Goal: Contribute content: Add original content to the website for others to see

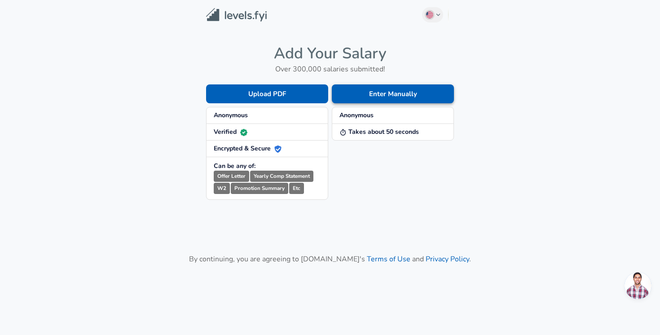
click at [392, 95] on button "Enter Manually" at bounding box center [393, 93] width 122 height 19
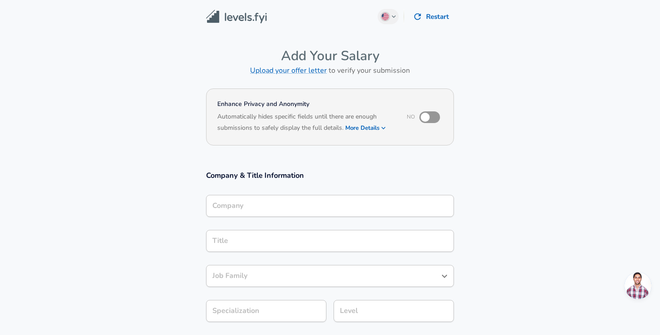
click at [437, 120] on input "checkbox" at bounding box center [424, 117] width 51 height 17
click at [426, 121] on input "checkbox" at bounding box center [433, 117] width 51 height 17
checkbox input "false"
click at [387, 127] on icon "button" at bounding box center [383, 128] width 8 height 8
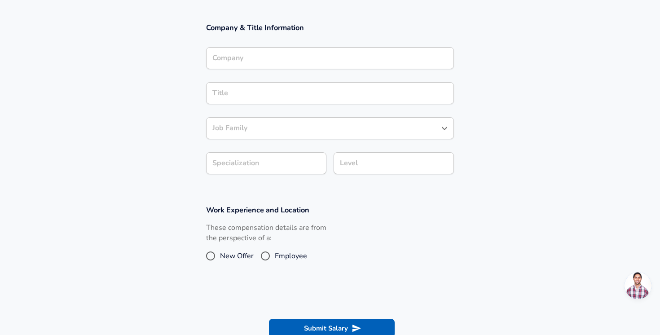
scroll to position [194, 0]
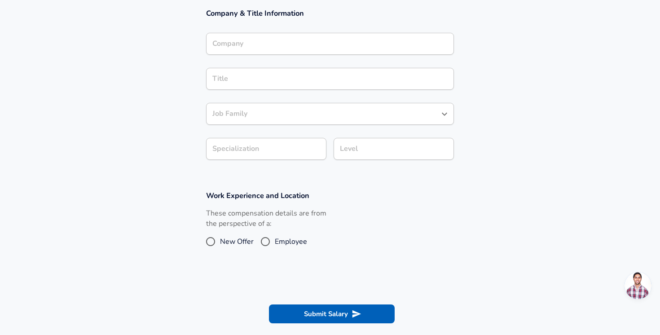
click at [291, 245] on span "Employee" at bounding box center [291, 241] width 32 height 11
click at [275, 245] on input "Employee" at bounding box center [265, 241] width 19 height 14
radio input "true"
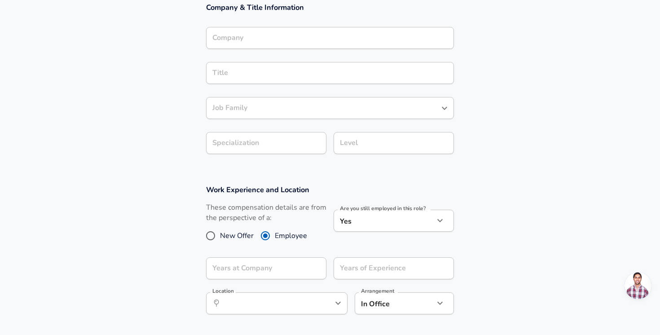
scroll to position [201, 0]
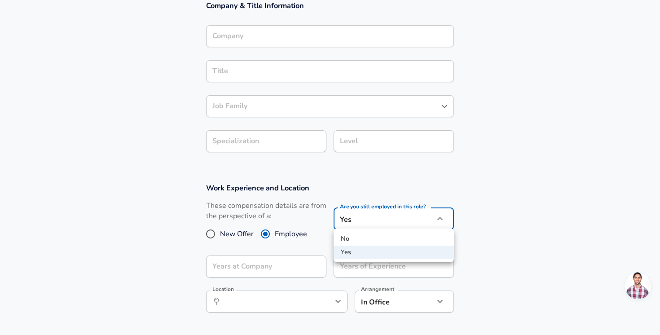
click at [370, 236] on li "No" at bounding box center [393, 238] width 120 height 13
type input "no"
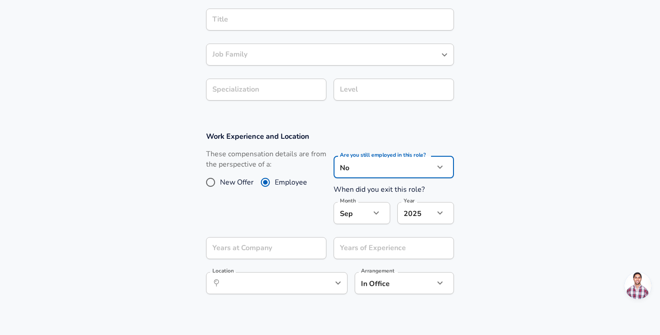
scroll to position [256, 0]
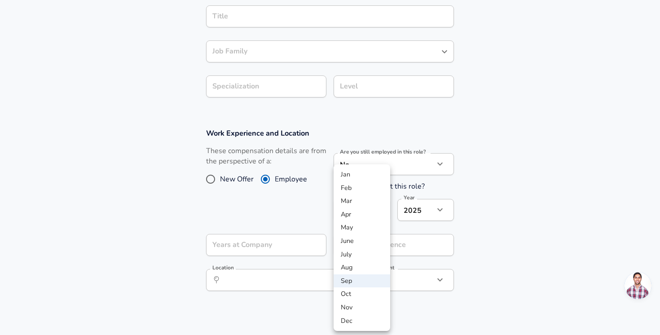
click at [354, 94] on div at bounding box center [330, 167] width 660 height 335
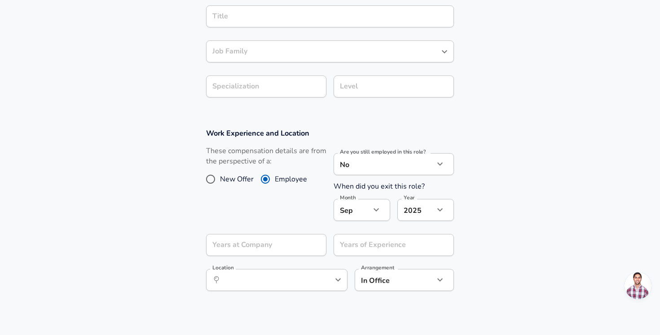
click at [227, 179] on span "New Offer" at bounding box center [237, 179] width 34 height 11
click at [220, 179] on input "New Offer" at bounding box center [210, 179] width 19 height 14
radio input "true"
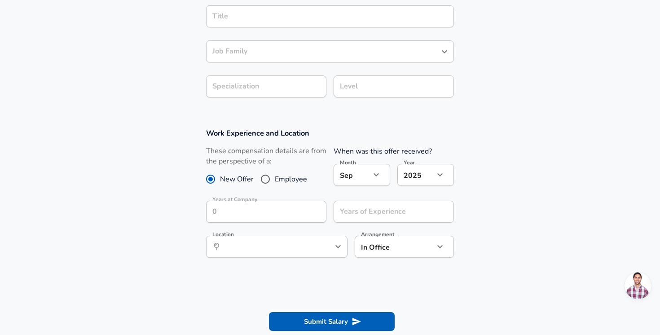
click at [260, 177] on input "Employee" at bounding box center [265, 179] width 19 height 14
radio input "true"
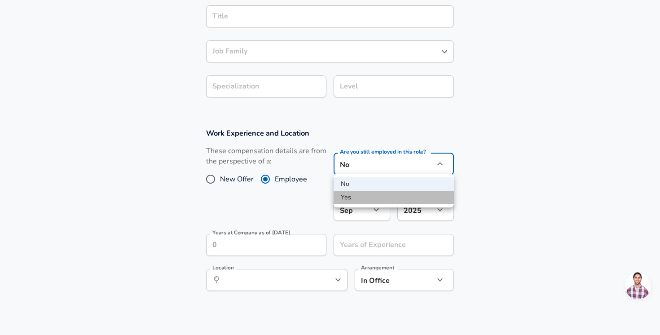
click at [350, 197] on li "Yes" at bounding box center [393, 197] width 120 height 13
type input "yes"
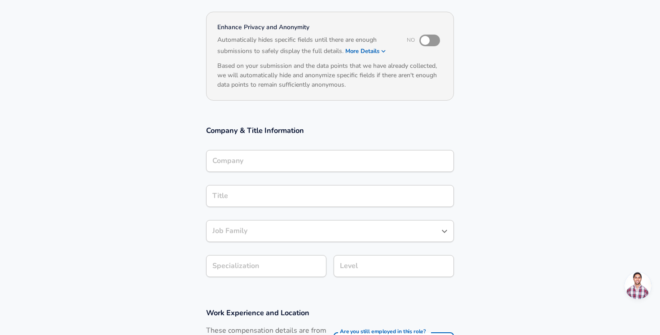
click at [340, 161] on input "Company" at bounding box center [330, 161] width 240 height 14
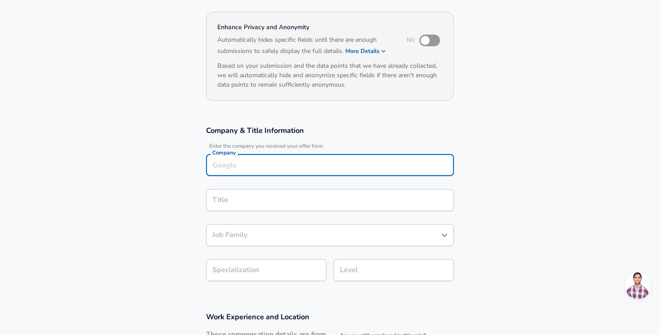
scroll to position [86, 0]
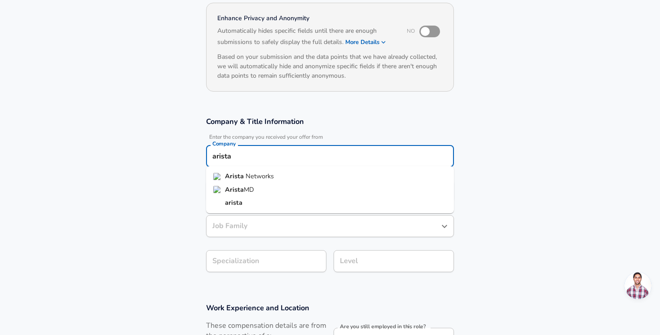
click at [333, 175] on li "Arista Networks" at bounding box center [330, 176] width 248 height 13
type input "Arista Networks"
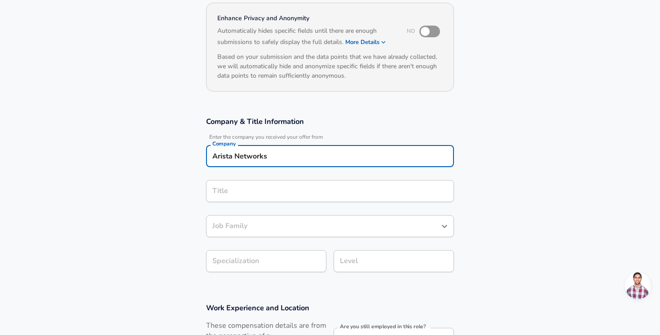
scroll to position [104, 0]
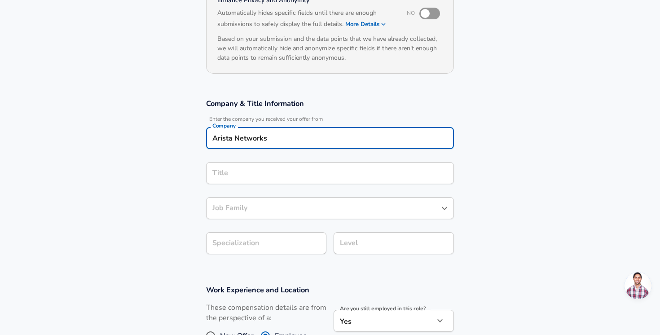
click at [317, 180] on input "Title" at bounding box center [330, 173] width 240 height 14
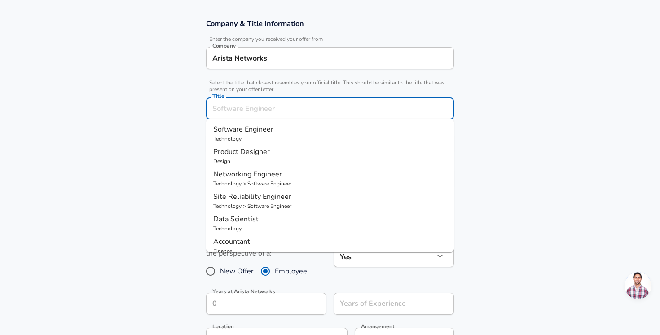
scroll to position [197, 0]
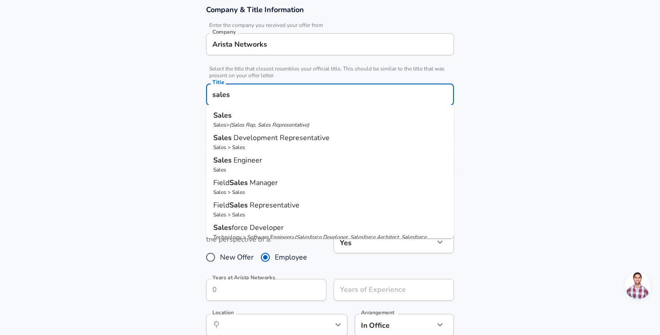
click at [302, 165] on p "Sales Engineer" at bounding box center [329, 160] width 233 height 11
type input "Sales Engineer"
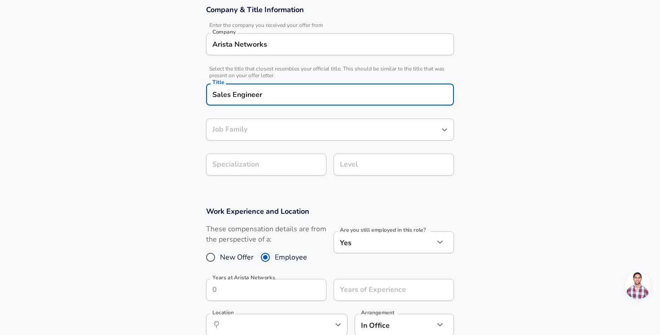
type input "Sales Engineer"
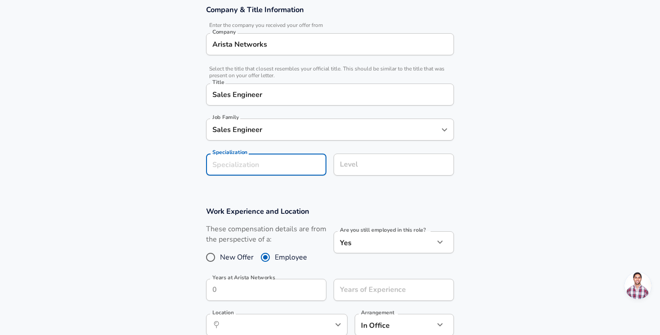
click at [292, 158] on section "Company & Title Information Enter the company you received your offer from Comp…" at bounding box center [330, 94] width 660 height 201
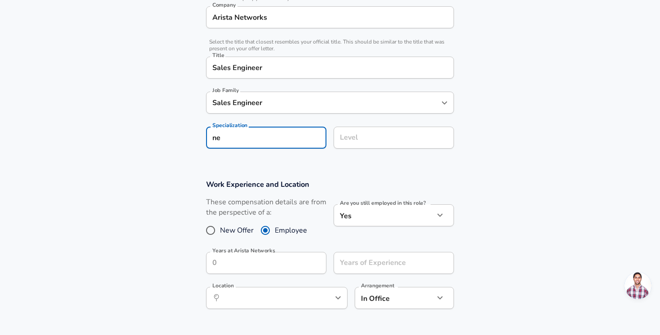
type input "n"
click at [357, 134] on input "Level" at bounding box center [393, 138] width 112 height 14
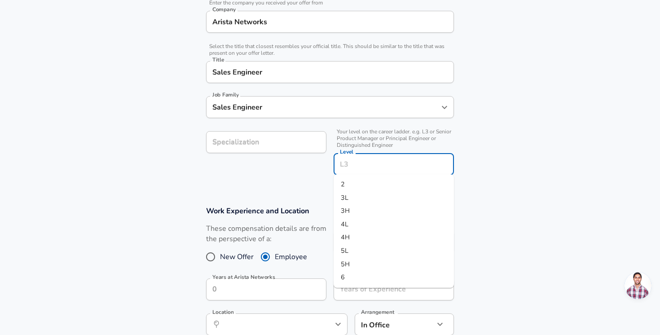
scroll to position [178, 0]
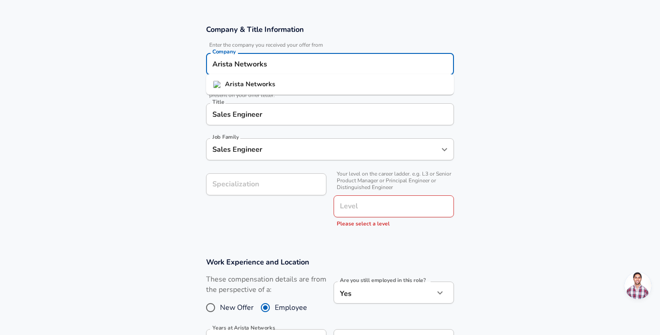
click at [284, 62] on input "Arista Networks" at bounding box center [330, 64] width 240 height 14
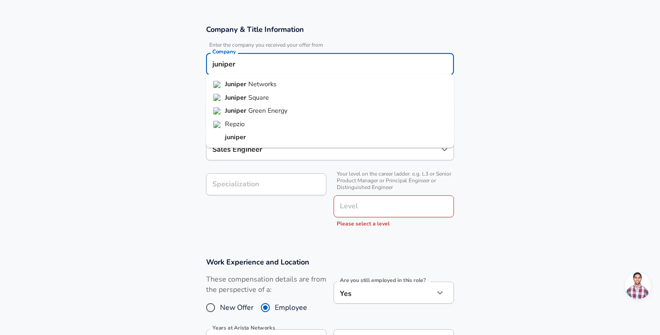
click at [282, 83] on li "Juniper Networks" at bounding box center [330, 84] width 248 height 13
type input "Juniper Networks"
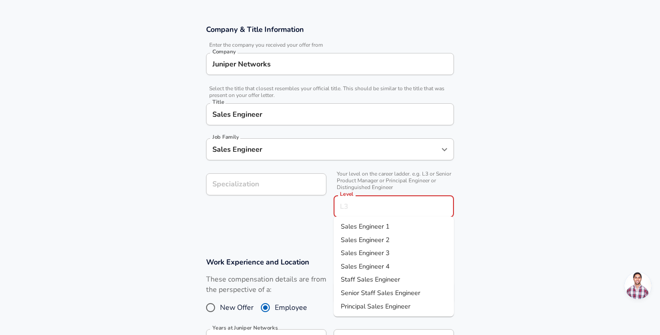
click at [386, 211] on input "Level" at bounding box center [393, 206] width 112 height 14
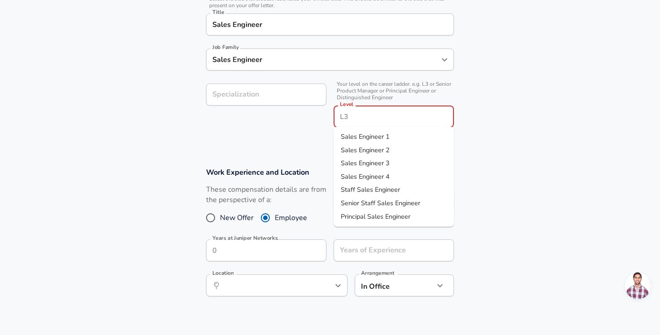
scroll to position [286, 0]
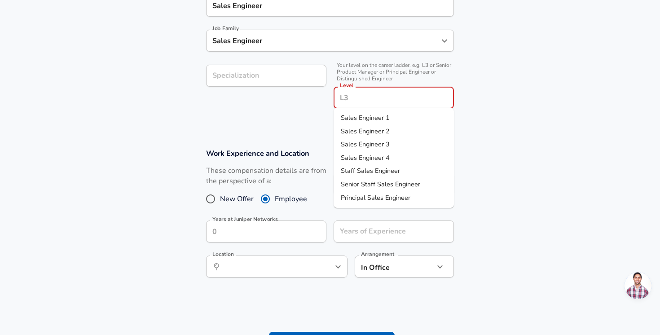
click at [405, 182] on span "Senior Staff Sales Engineer" at bounding box center [380, 183] width 79 height 9
type input "Senior Staff Sales Engineer"
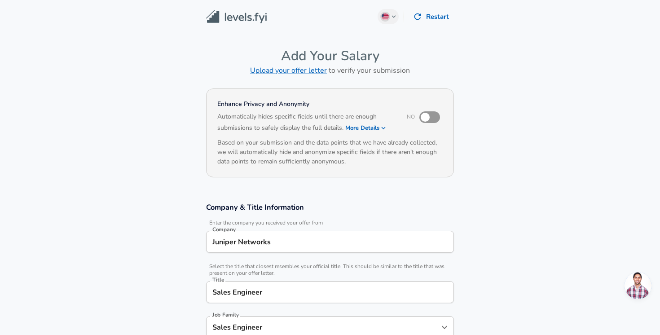
scroll to position [0, 0]
click at [240, 18] on img at bounding box center [236, 17] width 61 height 14
